Goal: Task Accomplishment & Management: Manage account settings

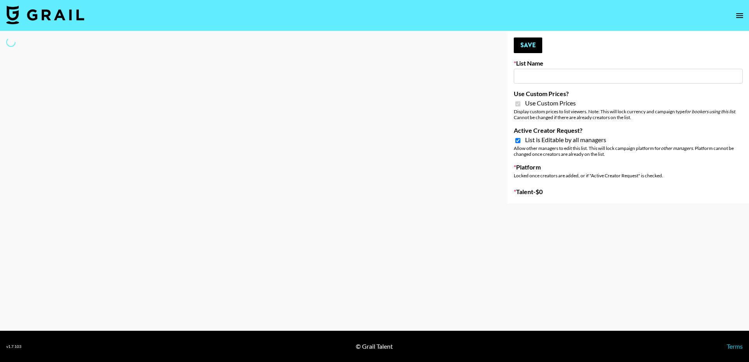
type input "E-Com Platform - TikTok"
checkbox input "true"
select select "Brand"
type input "E-Com Platform - TikTok"
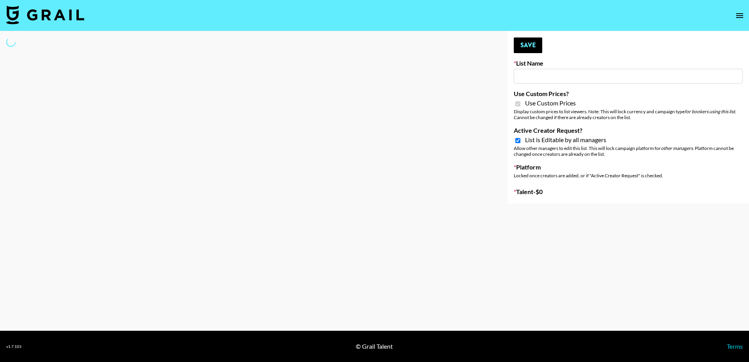
checkbox input "true"
select select "Brand"
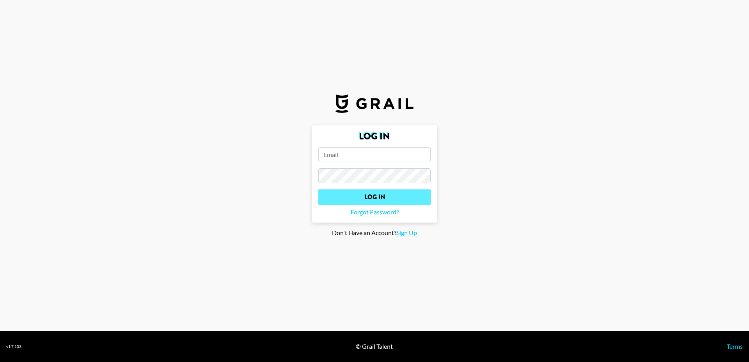
type input "[PERSON_NAME][EMAIL_ADDRESS][DOMAIN_NAME]"
click at [357, 197] on input "Log In" at bounding box center [374, 197] width 112 height 16
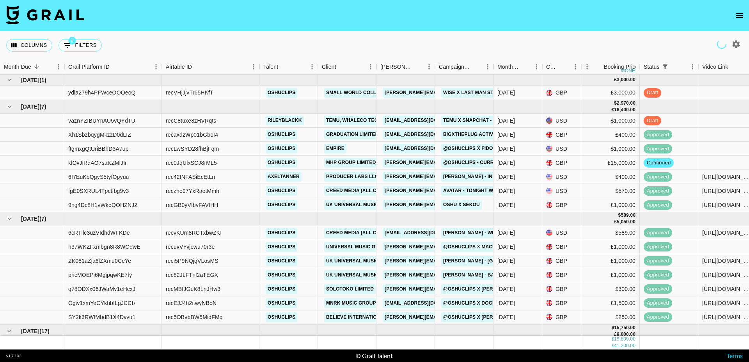
click at [742, 15] on icon "open drawer" at bounding box center [739, 15] width 7 height 5
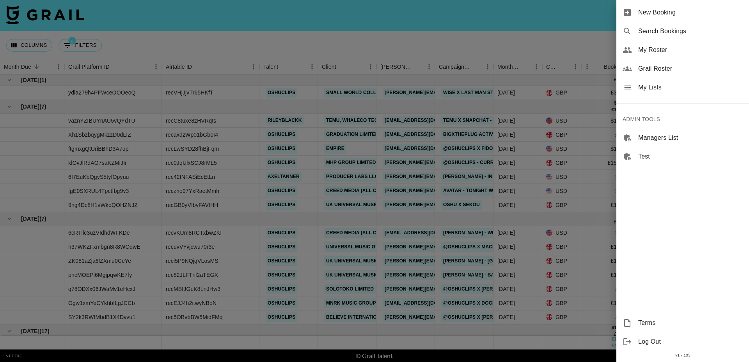
click at [647, 138] on span "Managers List" at bounding box center [690, 137] width 105 height 9
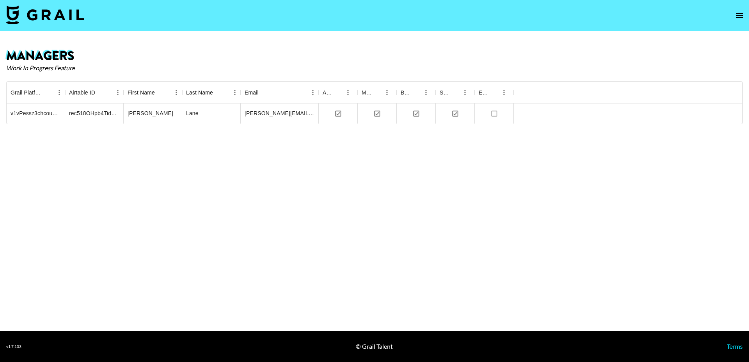
click at [736, 17] on icon "open drawer" at bounding box center [739, 15] width 7 height 5
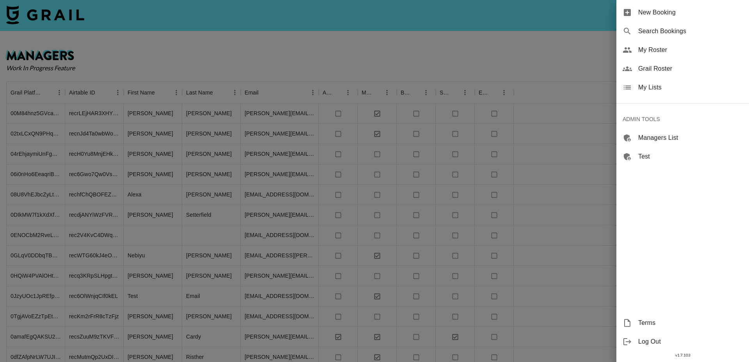
click at [429, 38] on div at bounding box center [374, 181] width 749 height 362
